Goal: Task Accomplishment & Management: Complete application form

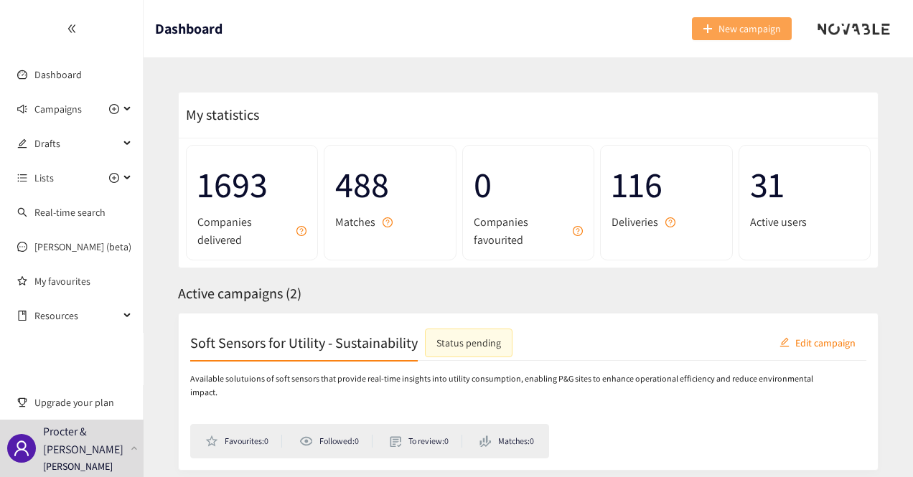
click at [723, 21] on span "New campaign" at bounding box center [749, 29] width 62 height 16
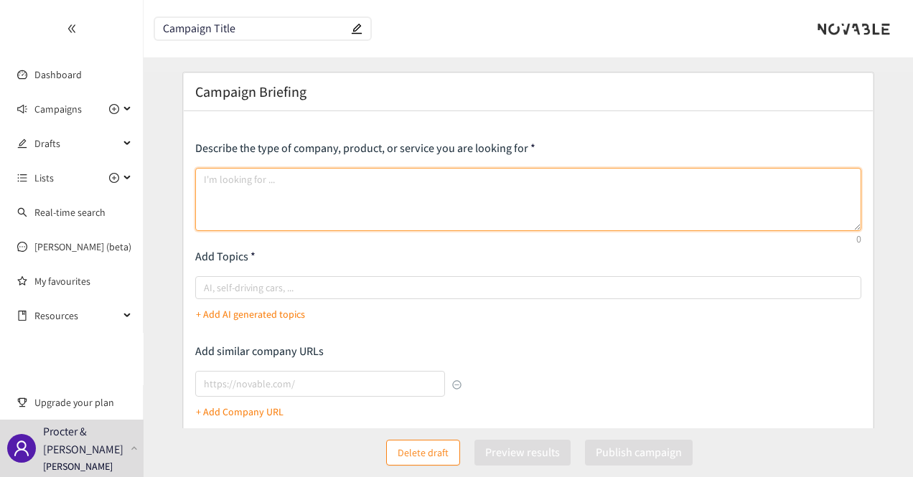
click at [326, 172] on textarea at bounding box center [528, 199] width 667 height 63
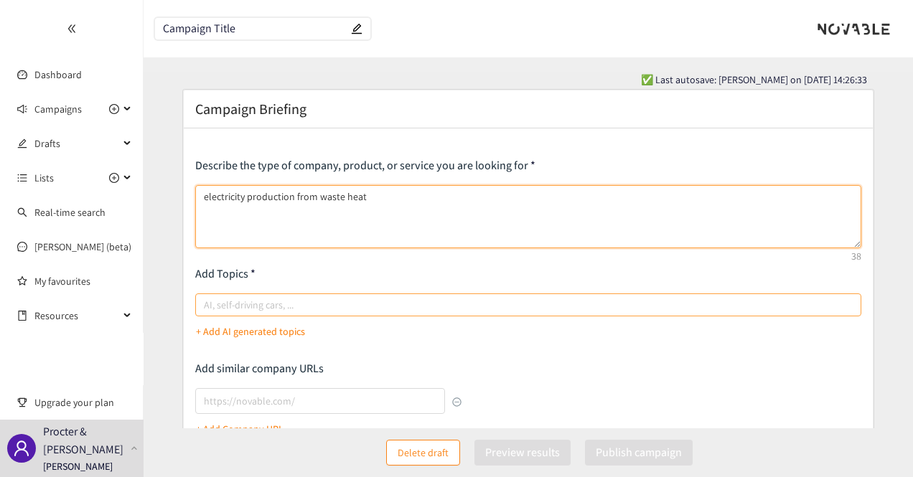
click at [309, 308] on div at bounding box center [521, 304] width 645 height 17
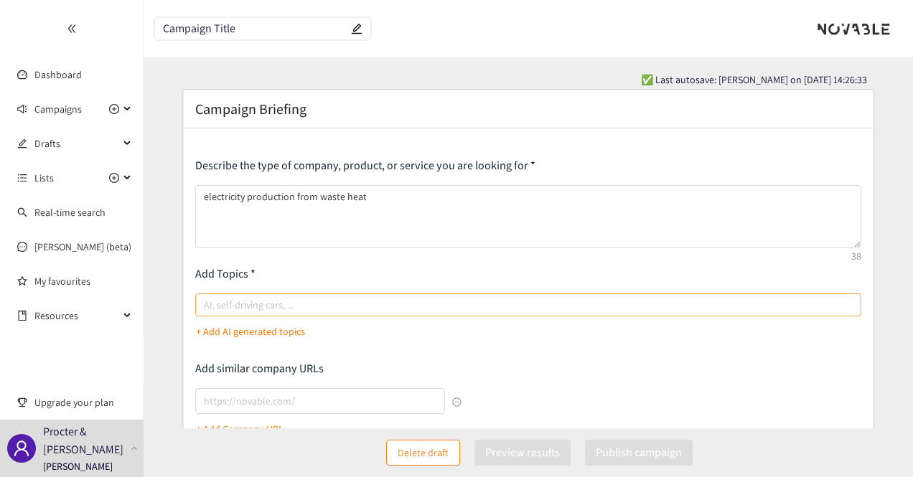
click at [207, 308] on input "AI, self-driving cars, ..." at bounding box center [205, 304] width 3 height 17
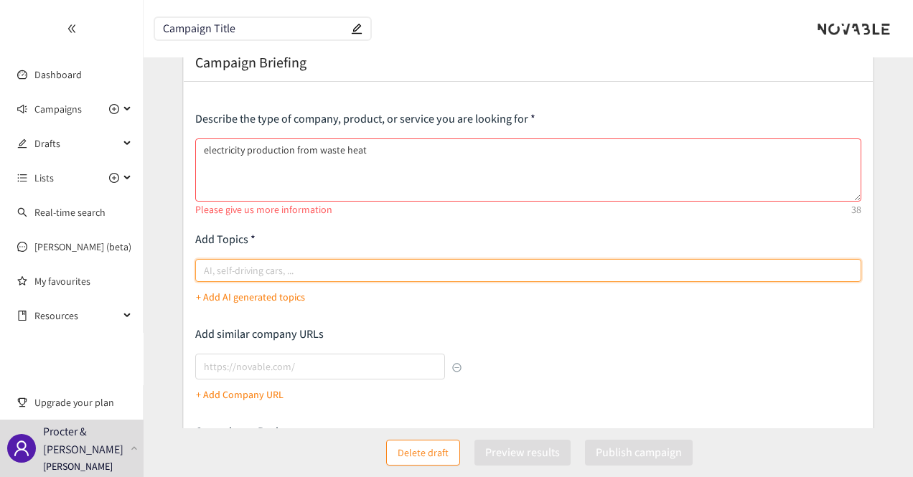
scroll to position [47, 0]
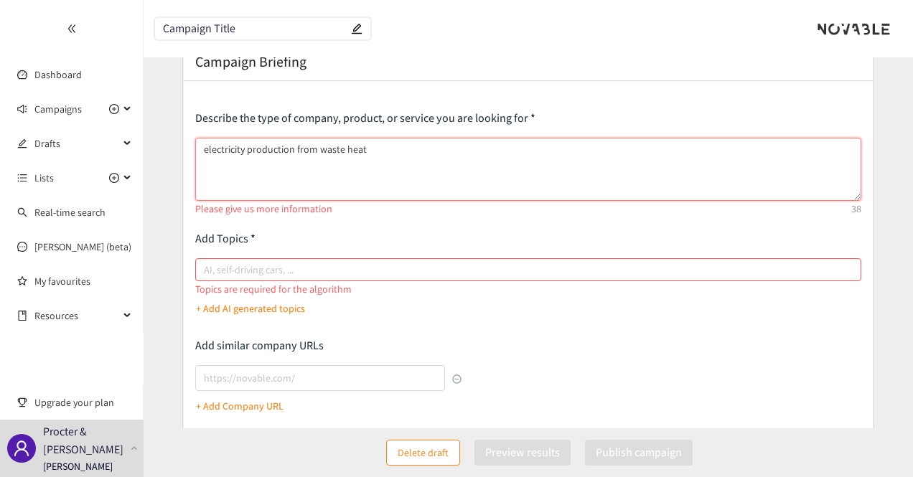
click at [386, 153] on textarea "electricity production from waste heat" at bounding box center [528, 169] width 667 height 63
click at [373, 142] on textarea "electricity production from waste heat" at bounding box center [528, 169] width 667 height 63
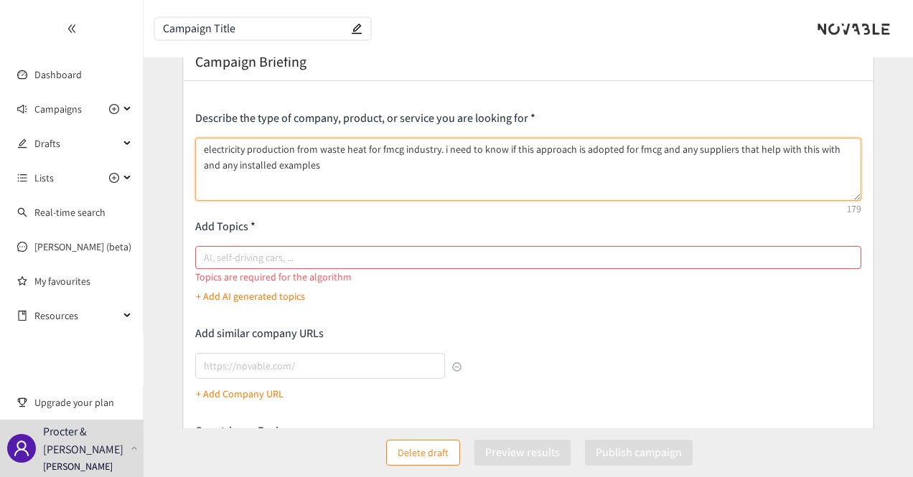
click at [601, 253] on div at bounding box center [521, 257] width 645 height 17
type textarea "electricity production from waste heat for fmcg industry. i need to know if thi…"
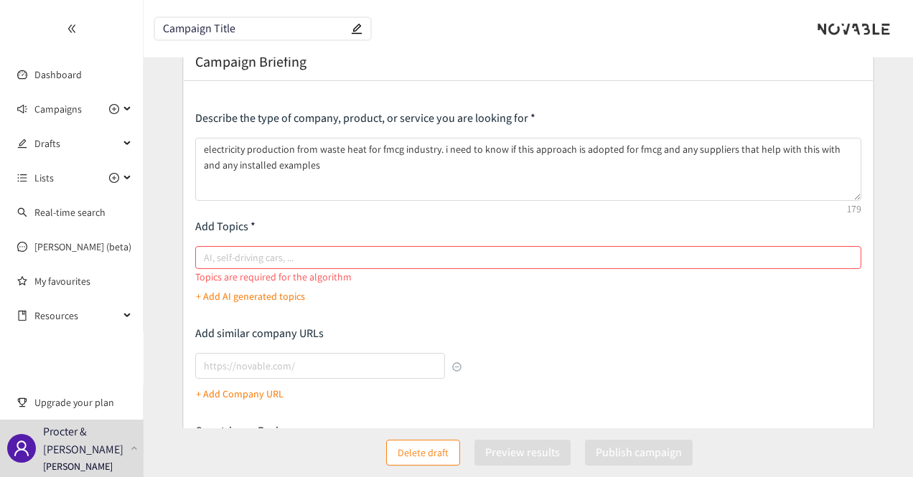
click at [207, 253] on input "AI, self-driving cars, ..." at bounding box center [205, 257] width 3 height 17
click at [265, 296] on p "+ Add AI generated topics" at bounding box center [250, 296] width 109 height 16
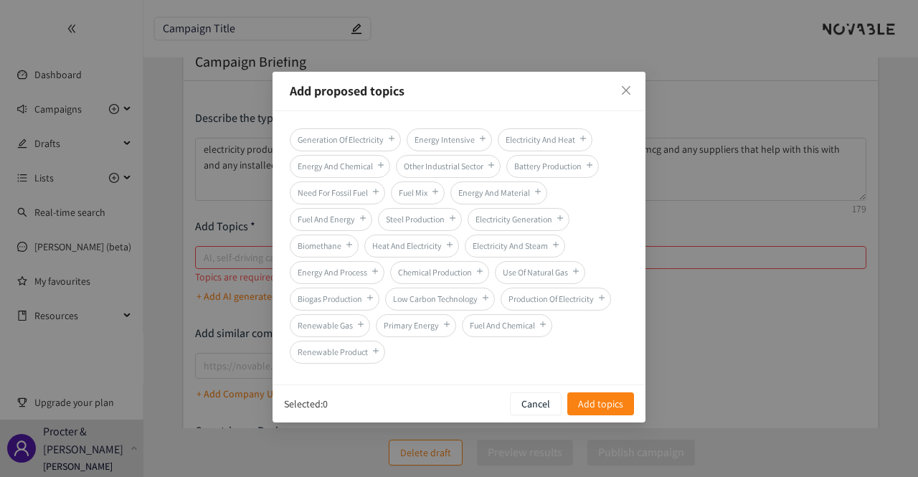
click at [354, 126] on div "Generation Of Electricity Energy Intensive Electricity And Heat Energy And Chem…" at bounding box center [459, 247] width 373 height 273
click at [350, 141] on span "Generation Of Electricity" at bounding box center [345, 139] width 111 height 23
click at [432, 241] on span "Heat And Electricity" at bounding box center [412, 246] width 95 height 23
click at [614, 406] on span "Add topics" at bounding box center [600, 404] width 45 height 16
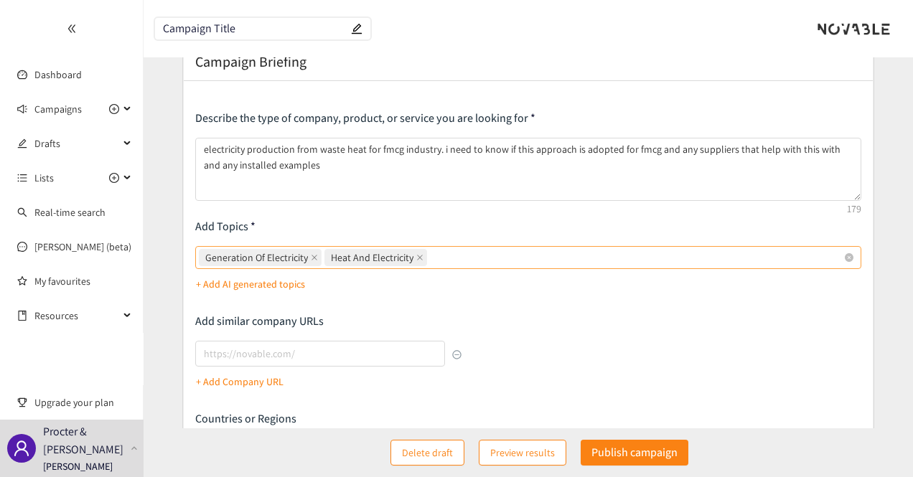
click at [528, 260] on div "Generation Of Electricity Heat And Electricity" at bounding box center [521, 258] width 645 height 20
click at [433, 260] on input "Generation Of Electricity Heat And Electricity" at bounding box center [431, 257] width 3 height 17
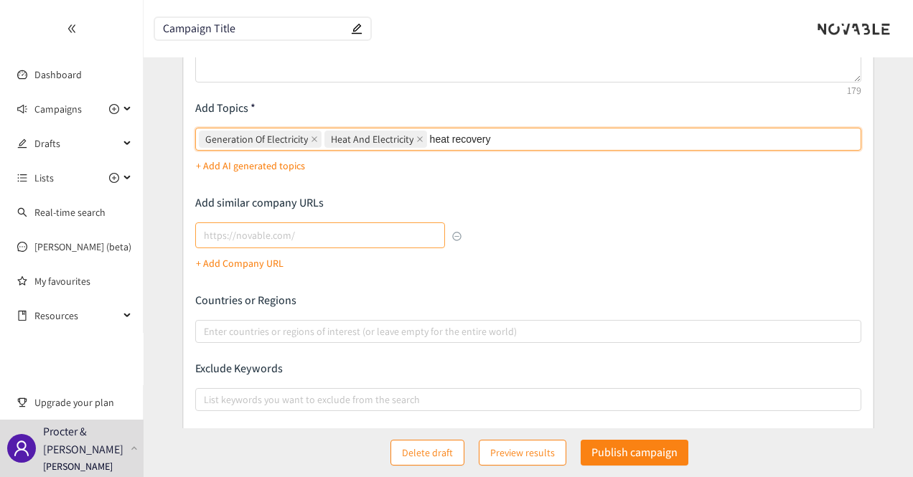
scroll to position [166, 0]
type input "heat recovery"
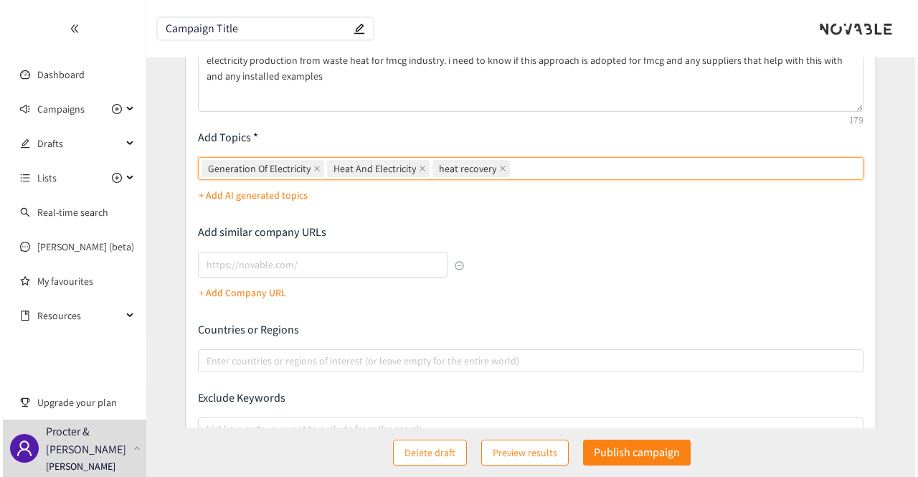
scroll to position [294, 0]
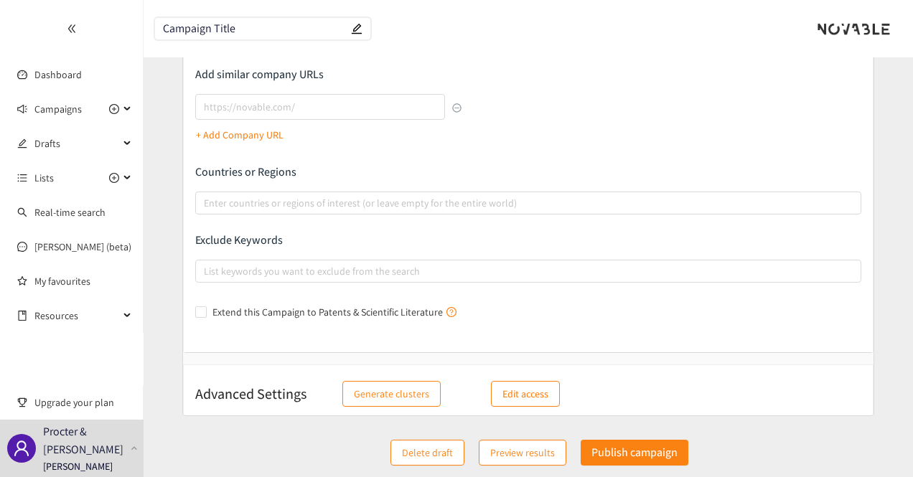
click at [441, 448] on span "Delete draft" at bounding box center [427, 453] width 51 height 16
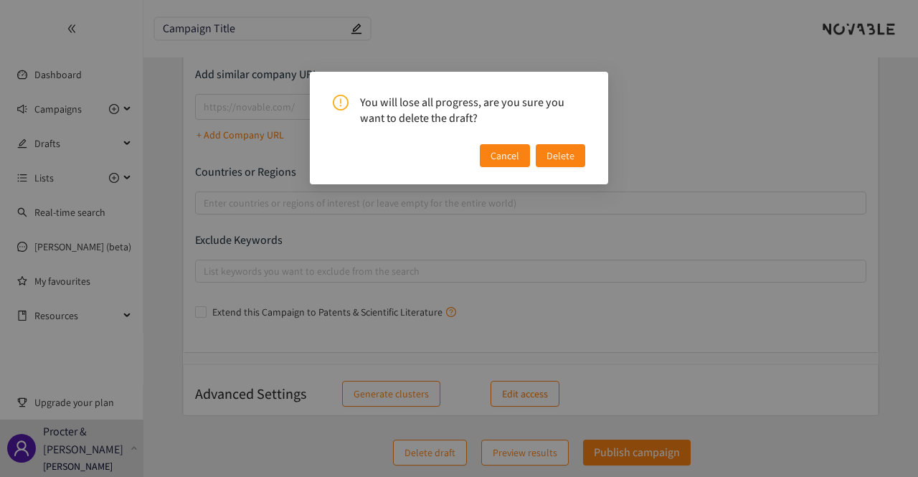
click at [571, 168] on div "You will lose all progress, are you sure you want to delete the draft? Cancel D…" at bounding box center [459, 128] width 299 height 113
click at [562, 150] on span "Delete" at bounding box center [561, 156] width 28 height 16
